Goal: Task Accomplishment & Management: Manage account settings

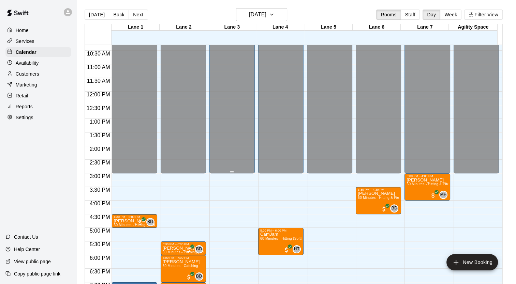
scroll to position [349, 0]
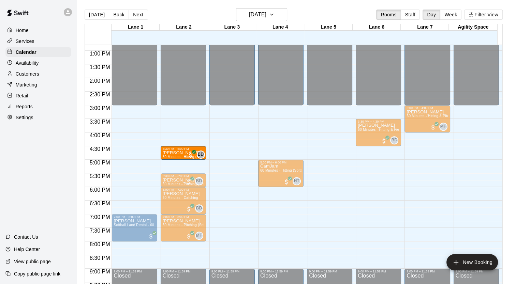
drag, startPoint x: 126, startPoint y: 153, endPoint x: 170, endPoint y: 154, distance: 43.7
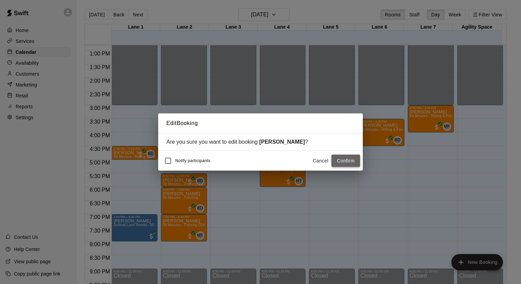
click at [342, 159] on button "Confirm" at bounding box center [345, 161] width 29 height 13
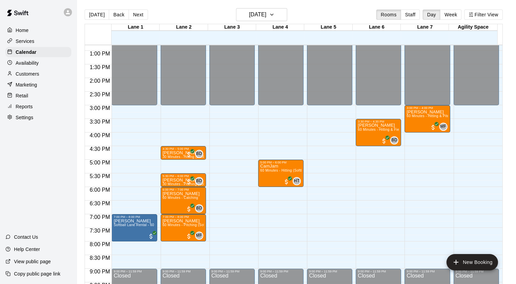
click at [134, 15] on button "Next" at bounding box center [138, 15] width 19 height 10
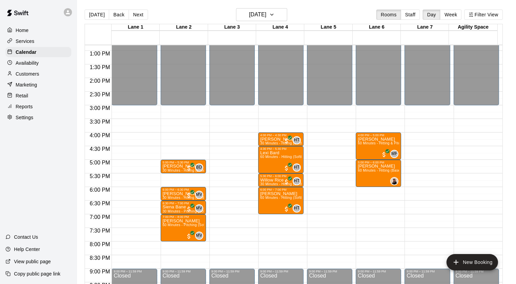
click at [134, 15] on button "Next" at bounding box center [138, 15] width 19 height 10
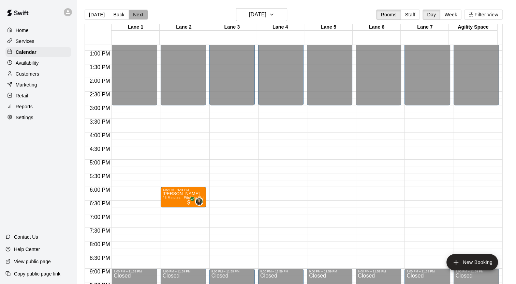
click at [134, 15] on button "Next" at bounding box center [138, 15] width 19 height 10
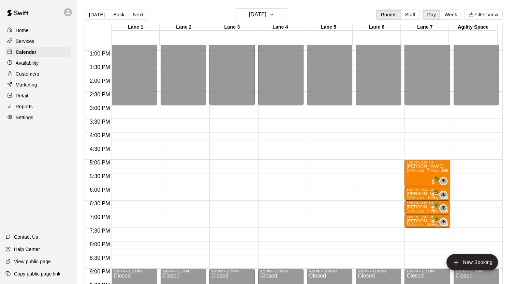
click at [134, 15] on button "Next" at bounding box center [138, 15] width 19 height 10
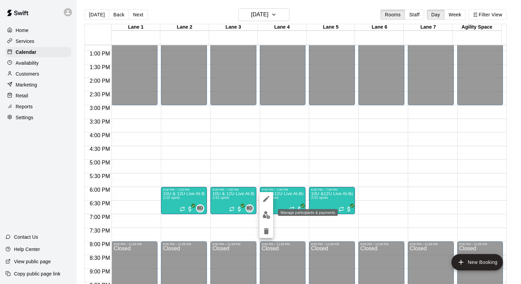
click at [264, 216] on img "edit" at bounding box center [267, 215] width 8 height 8
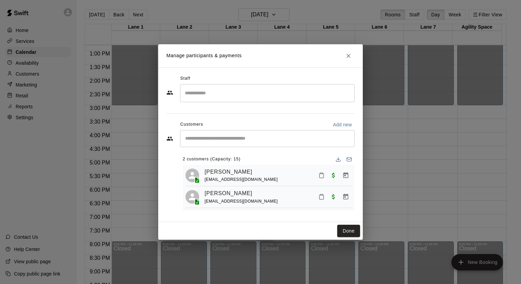
click at [347, 56] on icon "Close" at bounding box center [348, 56] width 4 height 4
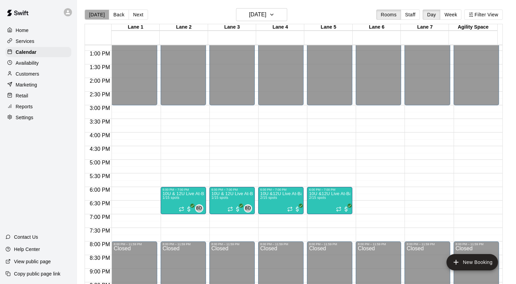
click at [98, 13] on button "[DATE]" at bounding box center [97, 15] width 25 height 10
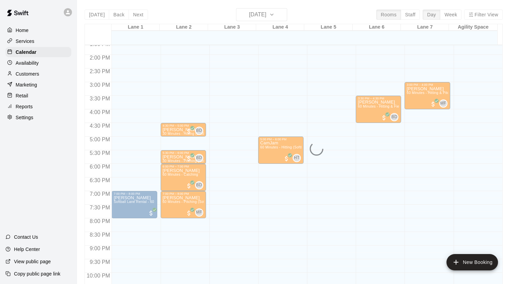
scroll to position [383, 0]
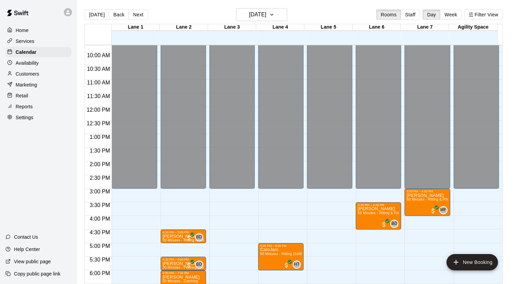
scroll to position [325, 0]
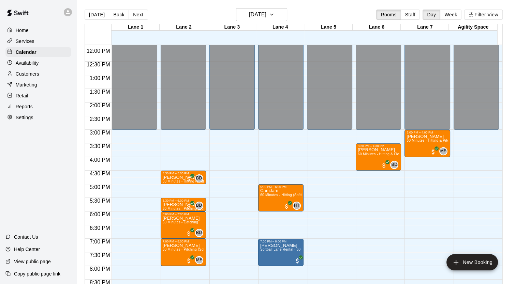
click at [27, 65] on p "Availability" at bounding box center [27, 63] width 23 height 7
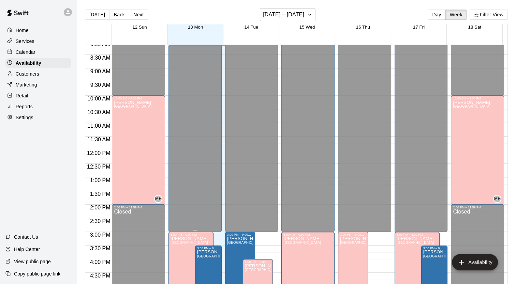
scroll to position [359, 0]
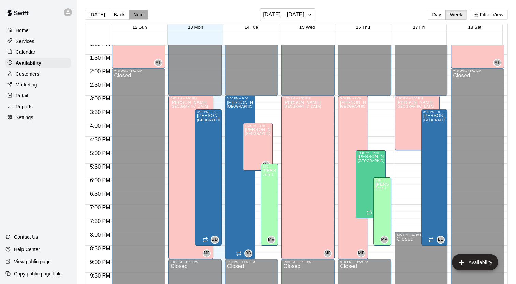
click at [132, 14] on button "Next" at bounding box center [138, 15] width 19 height 10
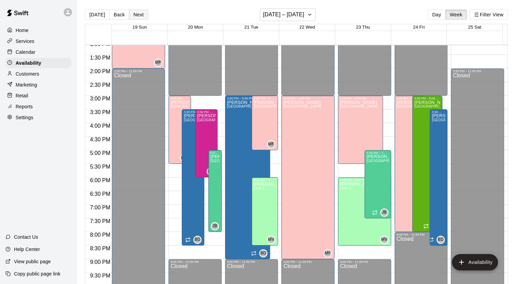
click at [132, 14] on button "Next" at bounding box center [138, 15] width 19 height 10
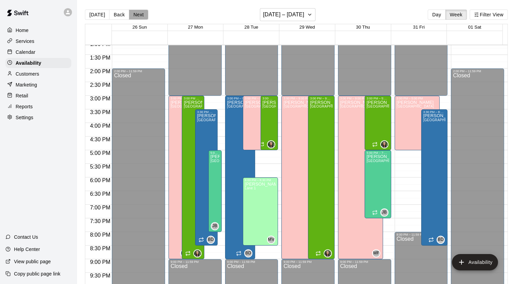
click at [132, 14] on button "Next" at bounding box center [138, 15] width 19 height 10
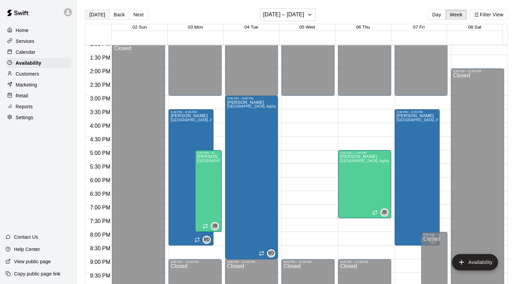
click at [91, 13] on button "[DATE]" at bounding box center [97, 15] width 25 height 10
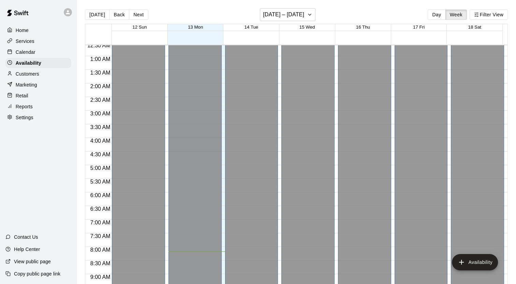
scroll to position [0, 0]
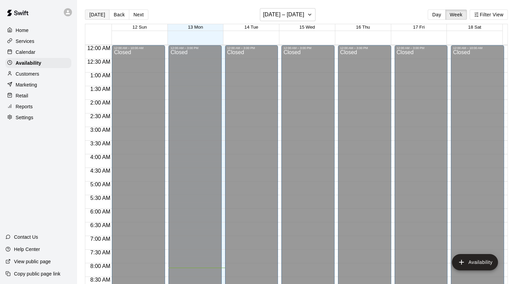
click at [93, 17] on button "[DATE]" at bounding box center [97, 15] width 25 height 10
click at [42, 55] on div "Calendar" at bounding box center [38, 52] width 66 height 10
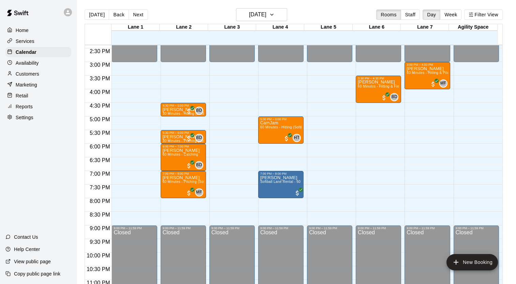
scroll to position [393, 0]
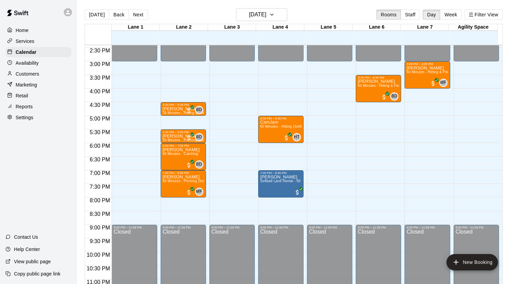
click at [40, 68] on div "Availability" at bounding box center [38, 63] width 66 height 10
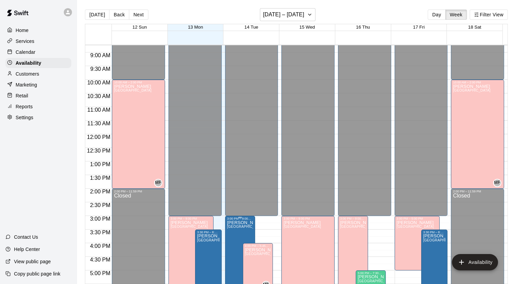
scroll to position [223, 0]
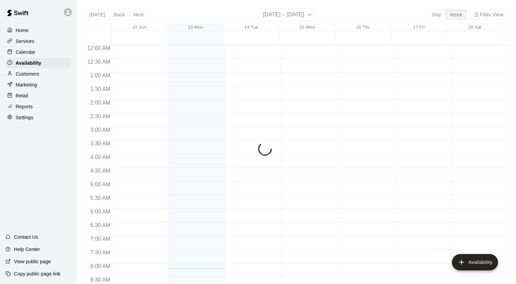
scroll to position [223, 0]
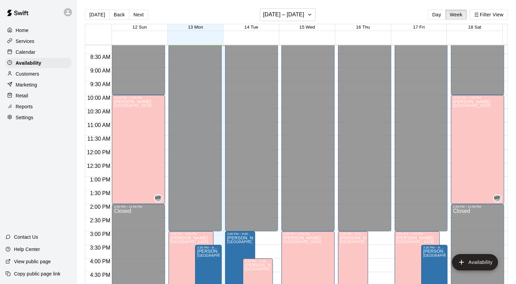
click at [2, 48] on div "Home Services Calendar Availability Customers Marketing Retail Reports Settings" at bounding box center [38, 74] width 77 height 99
click at [27, 52] on p "Calendar" at bounding box center [26, 52] width 20 height 7
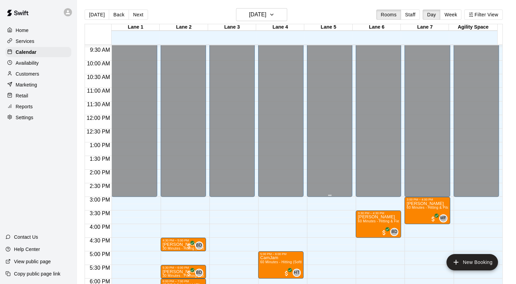
scroll to position [360, 0]
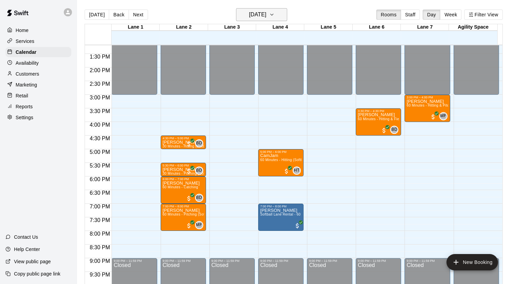
click at [265, 13] on h6 "[DATE]" at bounding box center [257, 15] width 17 height 10
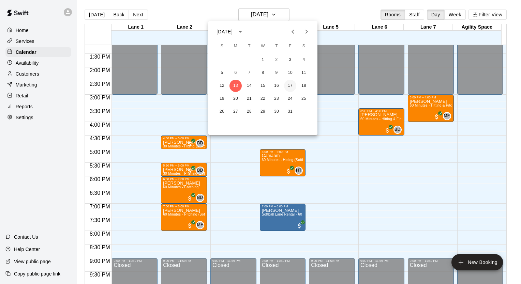
click at [293, 85] on button "17" at bounding box center [290, 86] width 12 height 12
